Goal: Task Accomplishment & Management: Use online tool/utility

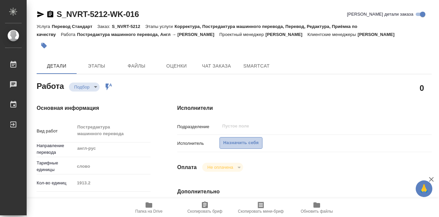
click at [233, 144] on span "Назначить себя" at bounding box center [240, 143] width 35 height 8
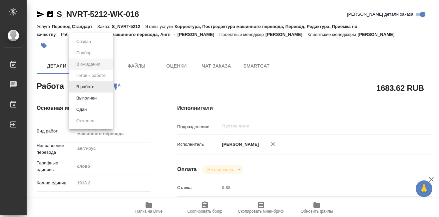
click at [105, 86] on body "🙏 .cls-1 fill:#fff; AWATERA [PERSON_NAME] 0 Чаты График Выйти S_NVRT-5212-WK-01…" at bounding box center [219, 108] width 439 height 217
click at [89, 86] on button "В работе" at bounding box center [85, 86] width 22 height 7
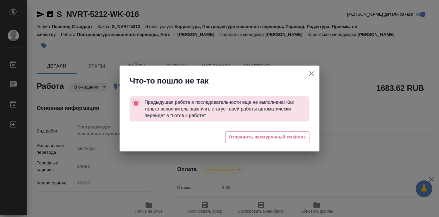
type textarea "x"
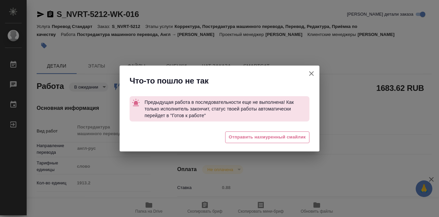
type textarea "x"
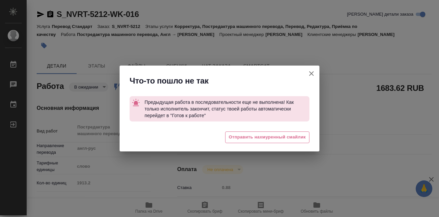
click at [313, 74] on icon "button" at bounding box center [311, 74] width 8 height 8
type textarea "x"
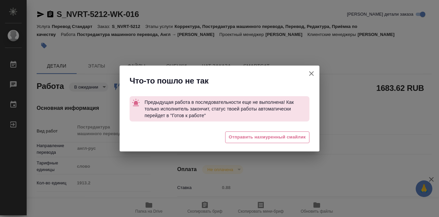
type textarea "x"
